Goal: Transaction & Acquisition: Purchase product/service

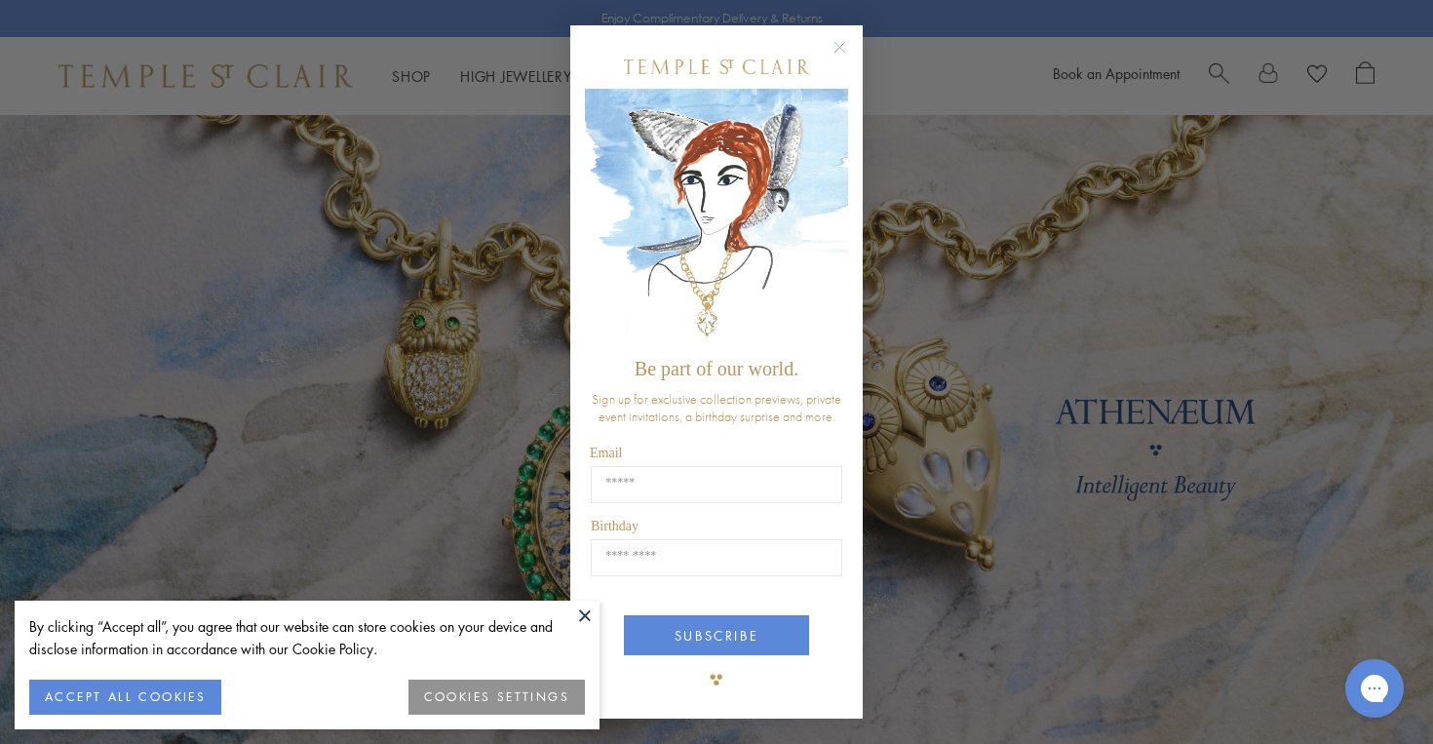
type input "**********"
click at [140, 685] on button "ACCEPT ALL COOKIES" at bounding box center [125, 697] width 192 height 35
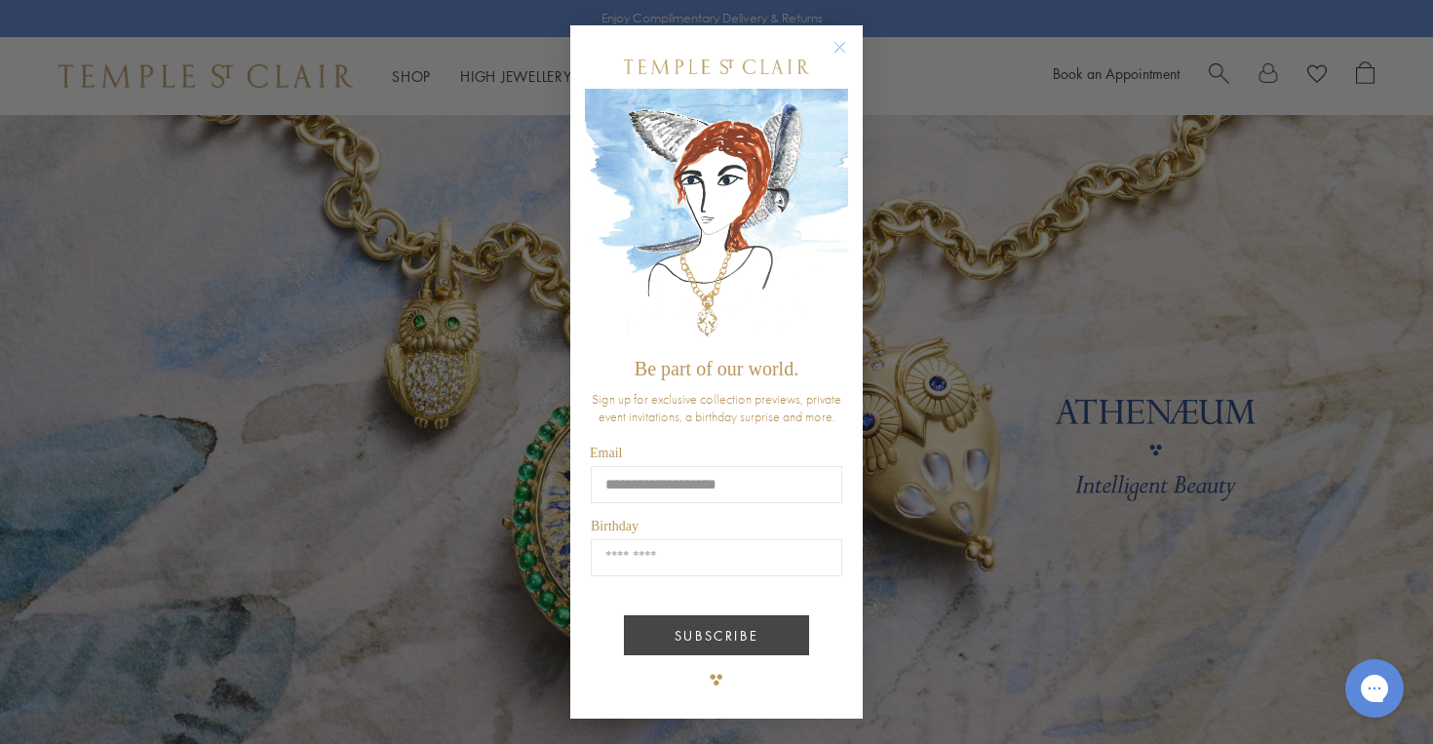
click at [681, 628] on button "SUBSCRIBE" at bounding box center [716, 635] width 185 height 40
type input "*****"
click at [712, 629] on button "SUBSCRIBE" at bounding box center [716, 635] width 185 height 40
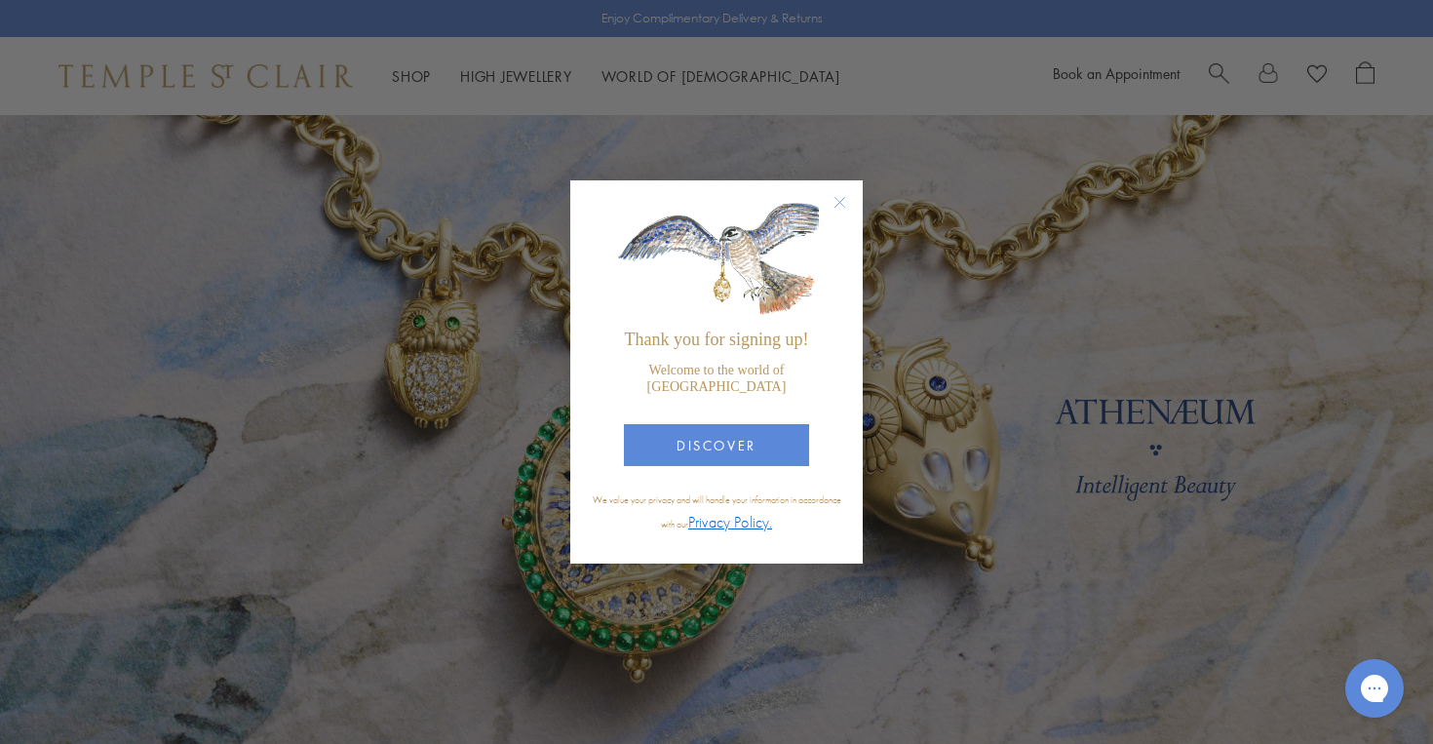
click at [840, 209] on circle "Close dialog" at bounding box center [840, 202] width 23 height 23
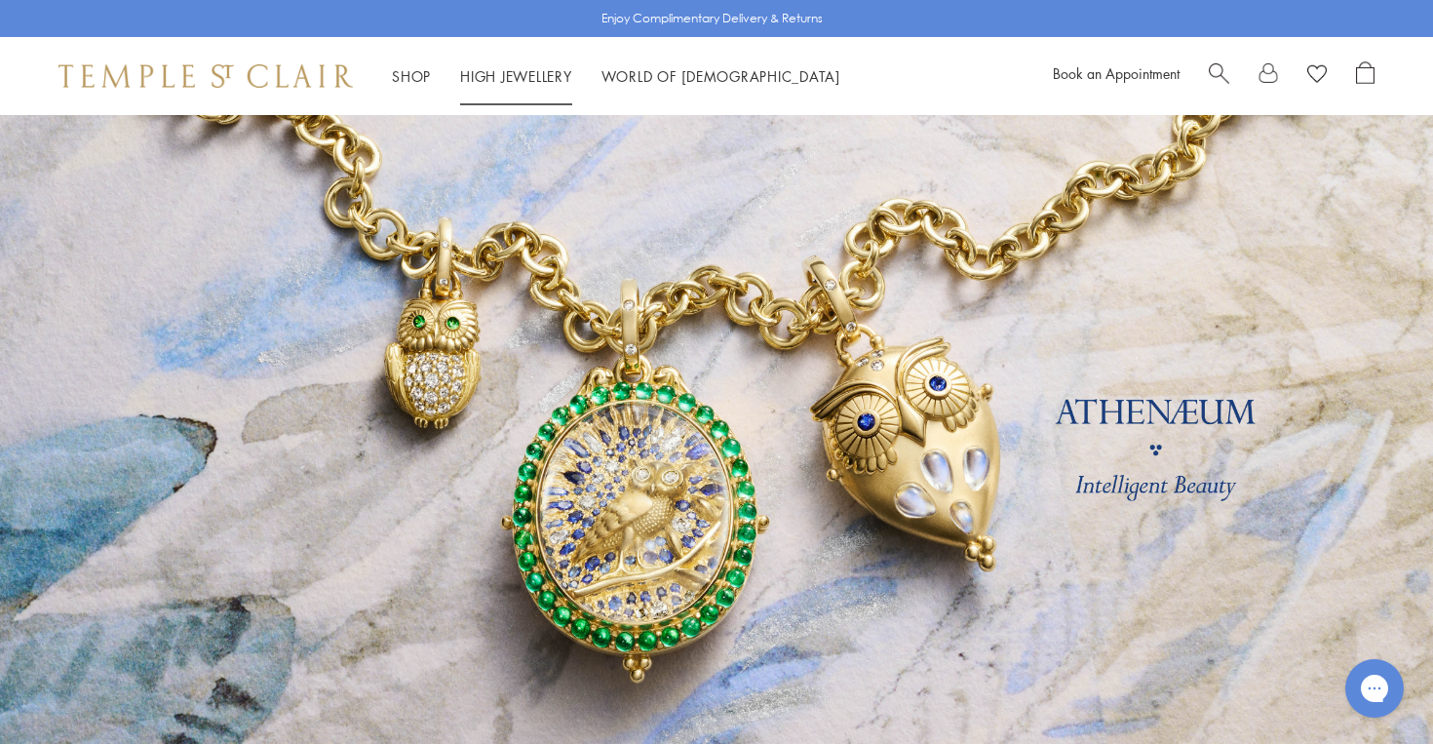
click at [523, 73] on link "High Jewellery High Jewellery" at bounding box center [516, 75] width 112 height 19
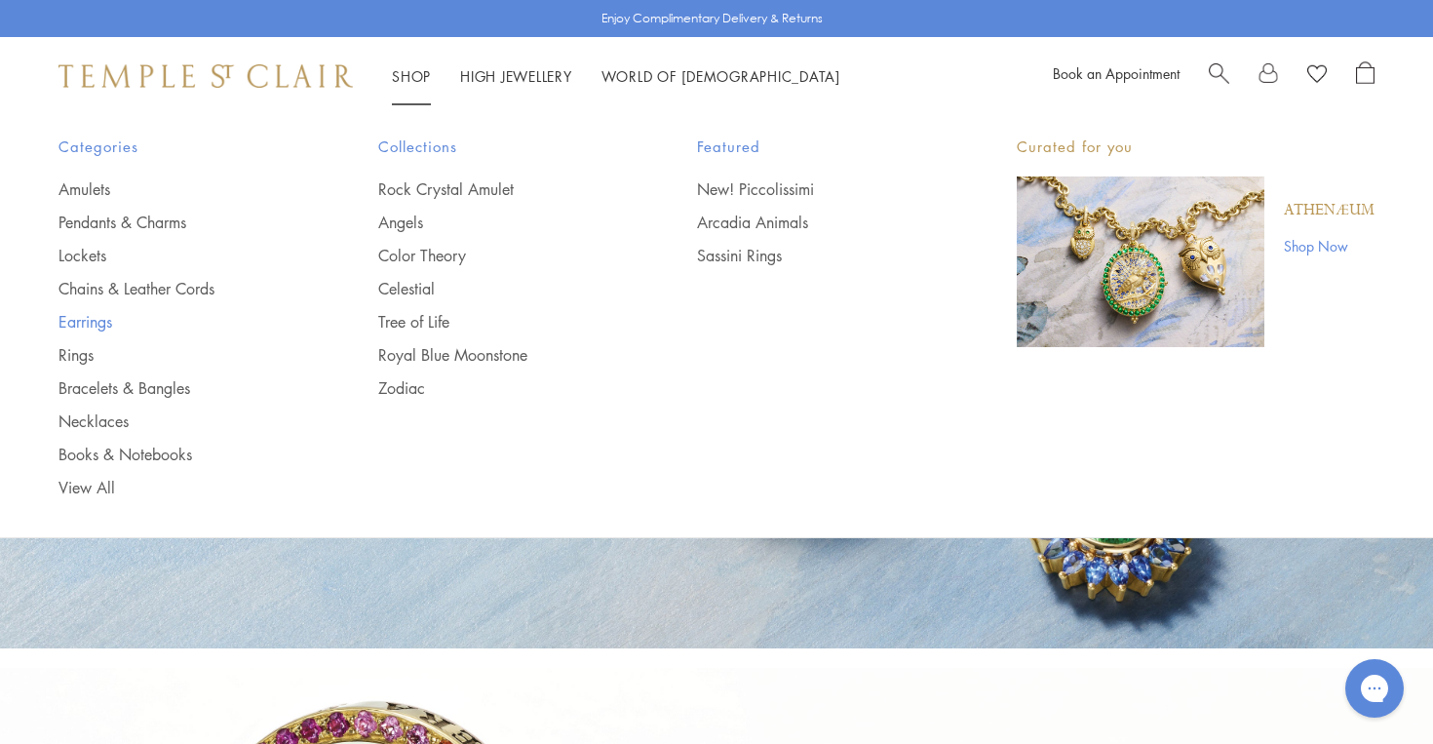
click at [82, 319] on link "Earrings" at bounding box center [179, 321] width 242 height 21
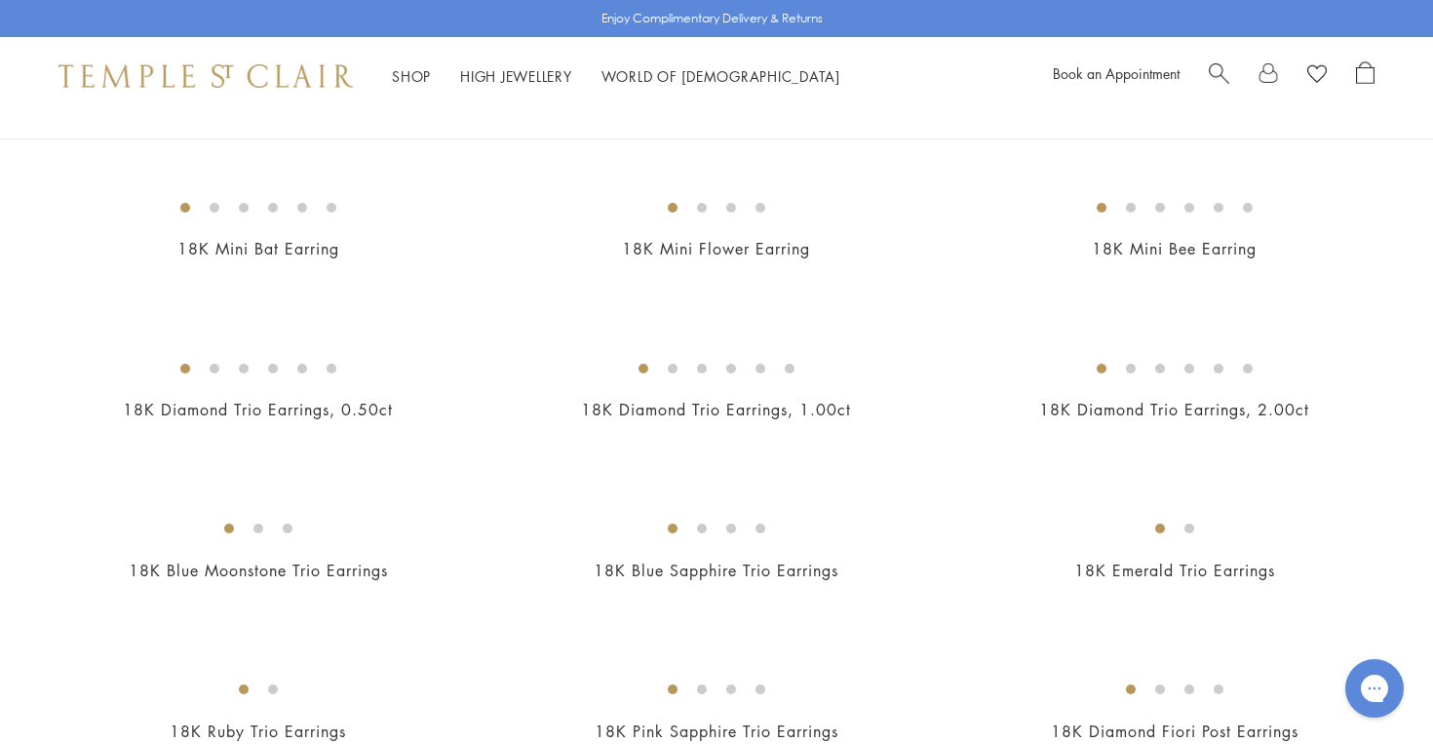
scroll to position [730, 0]
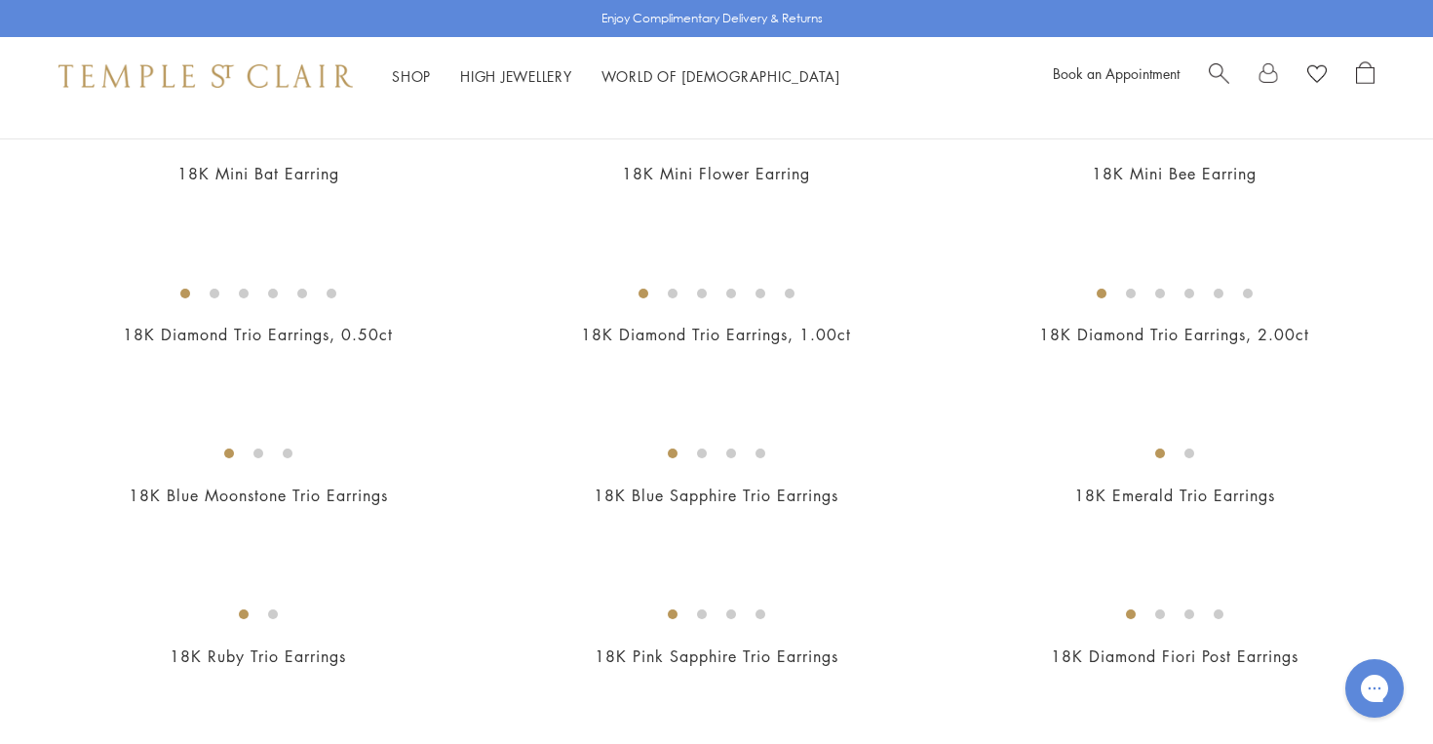
click at [0, 0] on img at bounding box center [0, 0] width 0 height 0
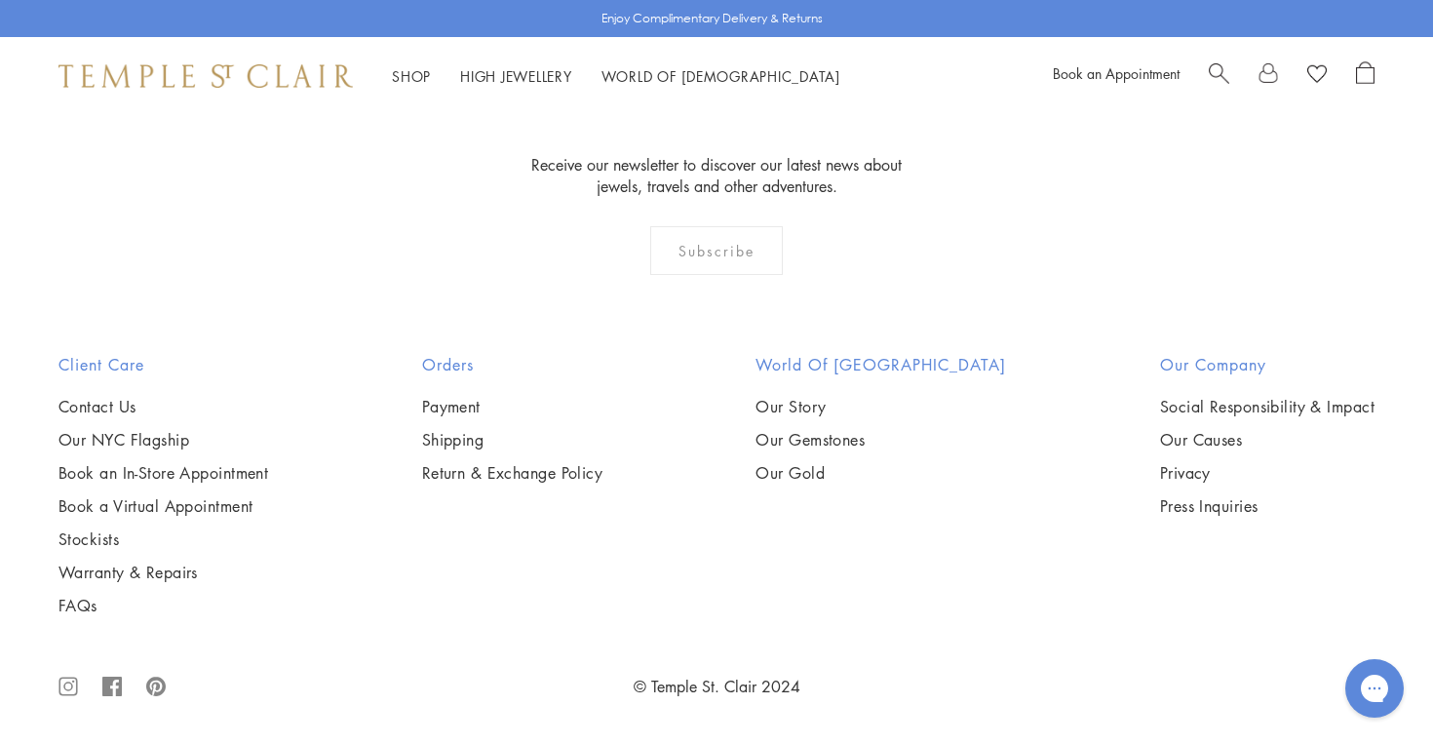
scroll to position [9040, 0]
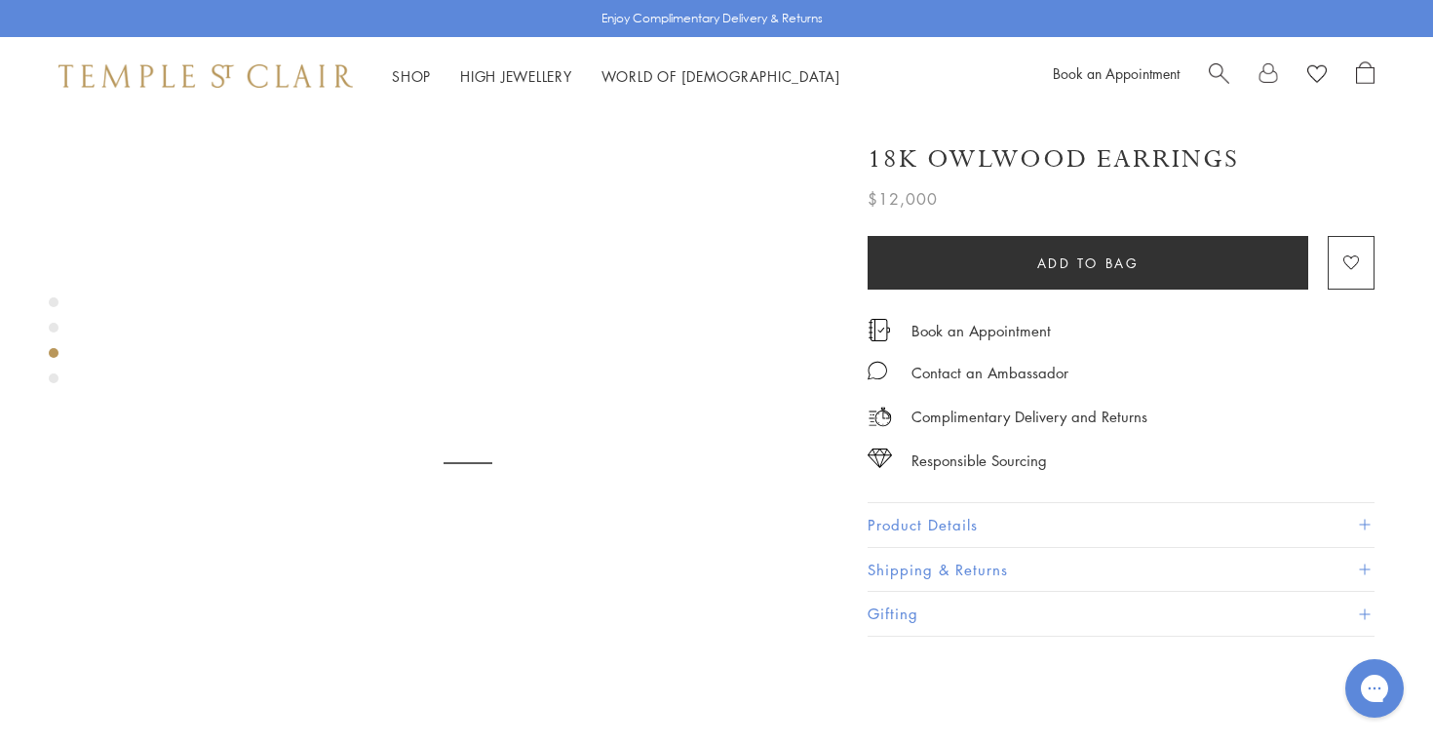
scroll to position [1565, 0]
